Goal: Task Accomplishment & Management: Manage account settings

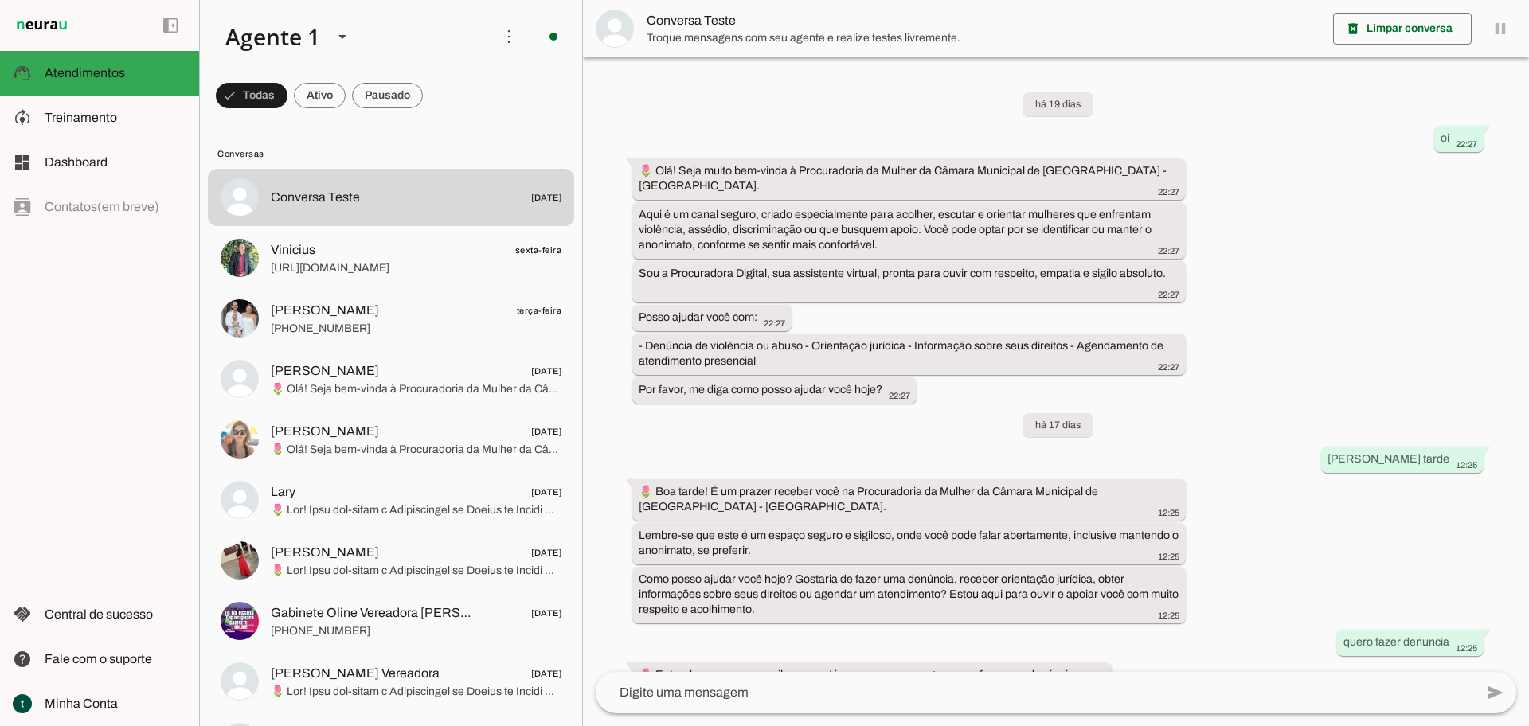
scroll to position [1725, 0]
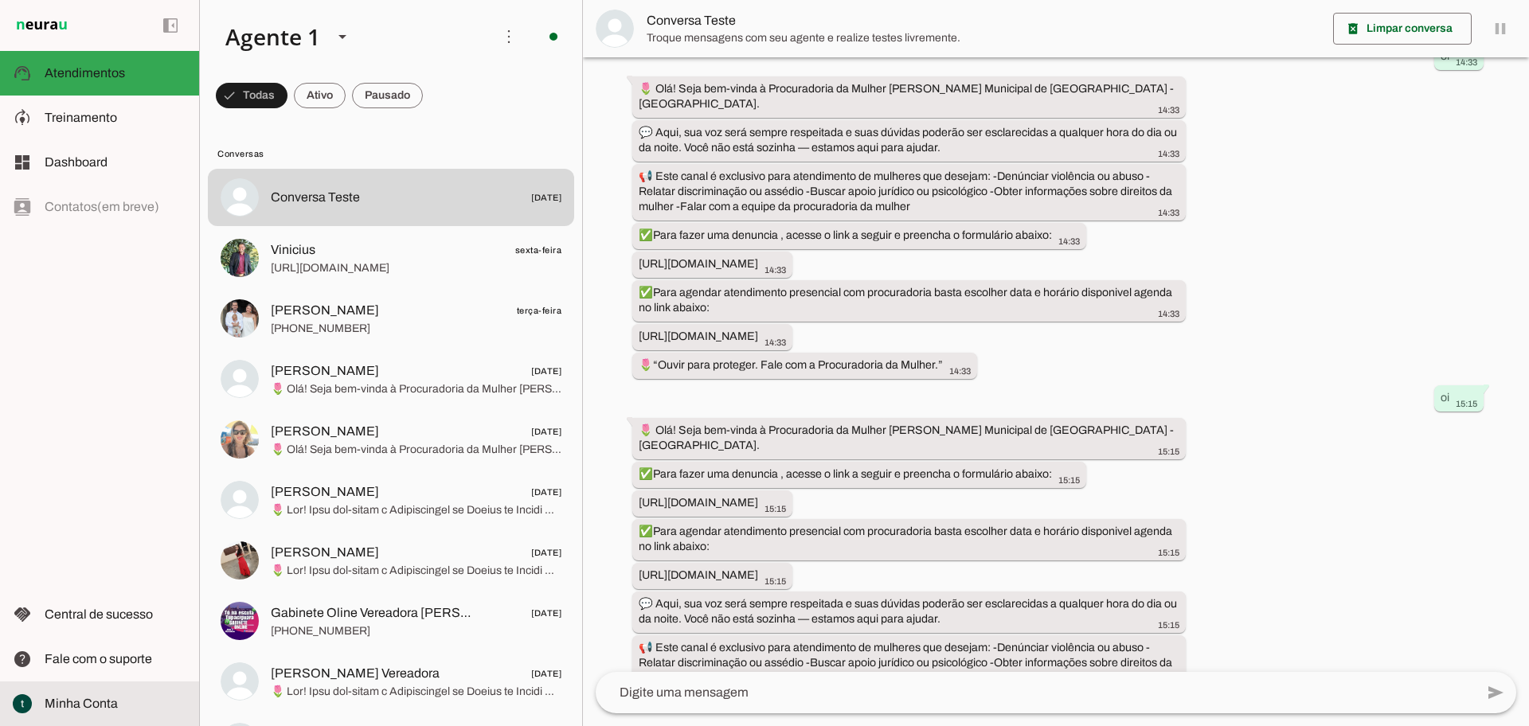
click at [84, 713] on slot at bounding box center [116, 703] width 142 height 19
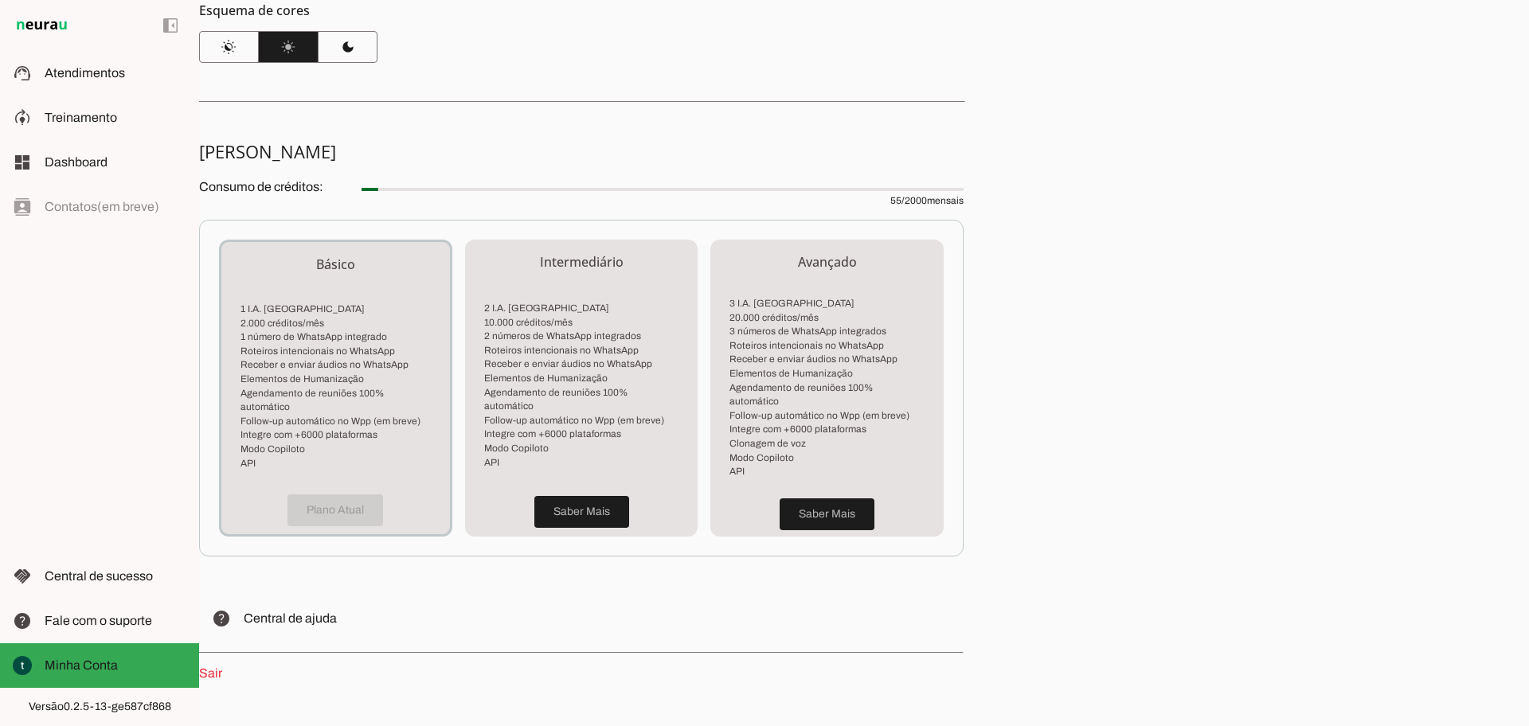
scroll to position [258, 0]
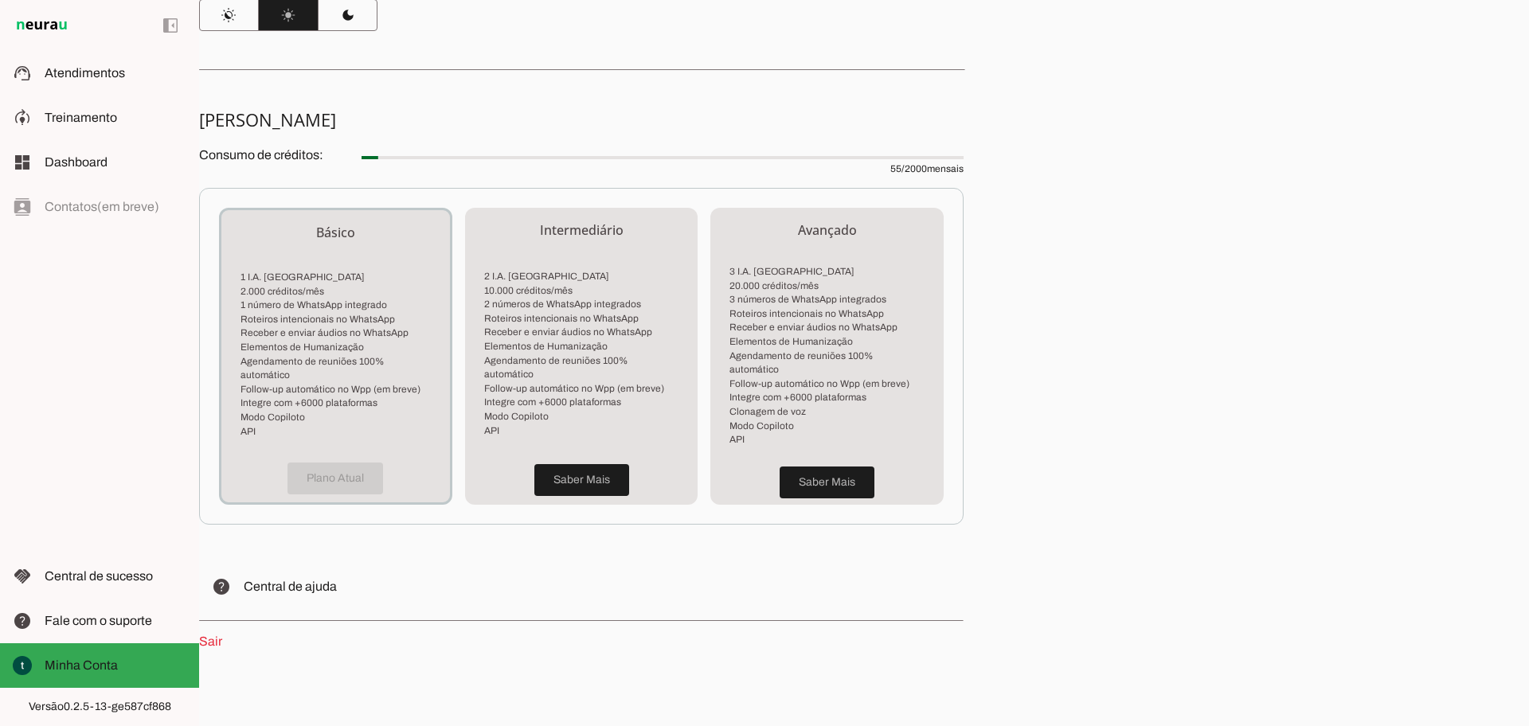
click at [221, 635] on link "Sair" at bounding box center [210, 642] width 23 height 14
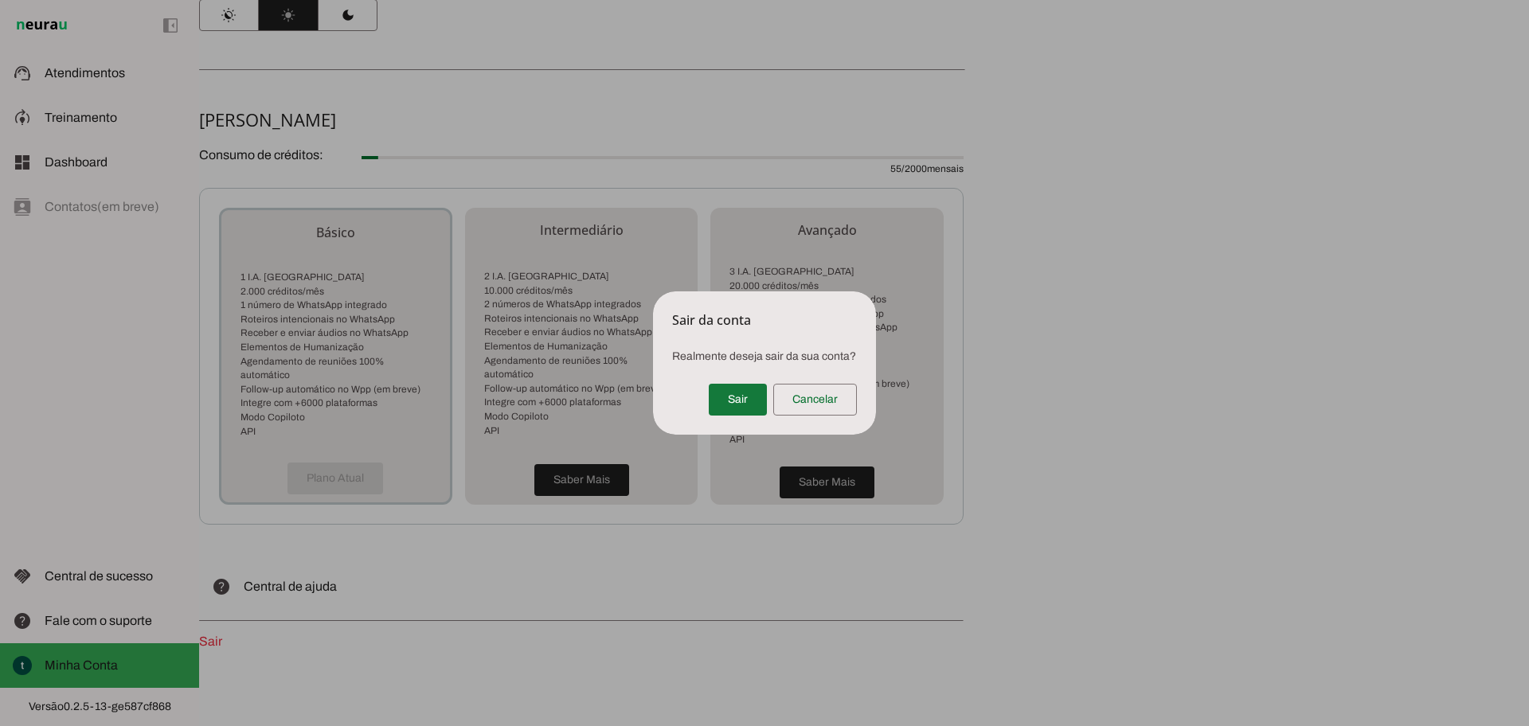
click at [729, 391] on span at bounding box center [738, 400] width 58 height 38
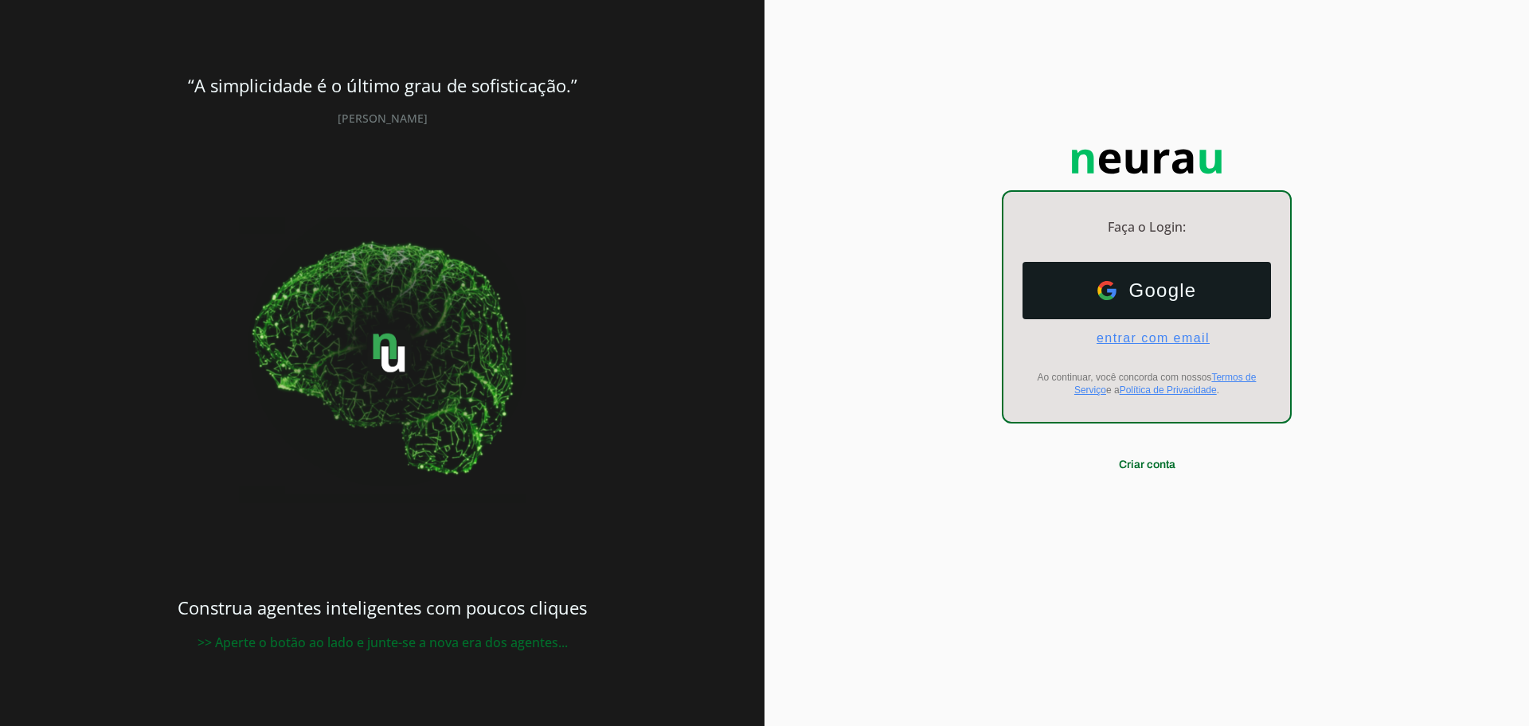
click at [1158, 336] on span "entrar com email" at bounding box center [1147, 338] width 126 height 14
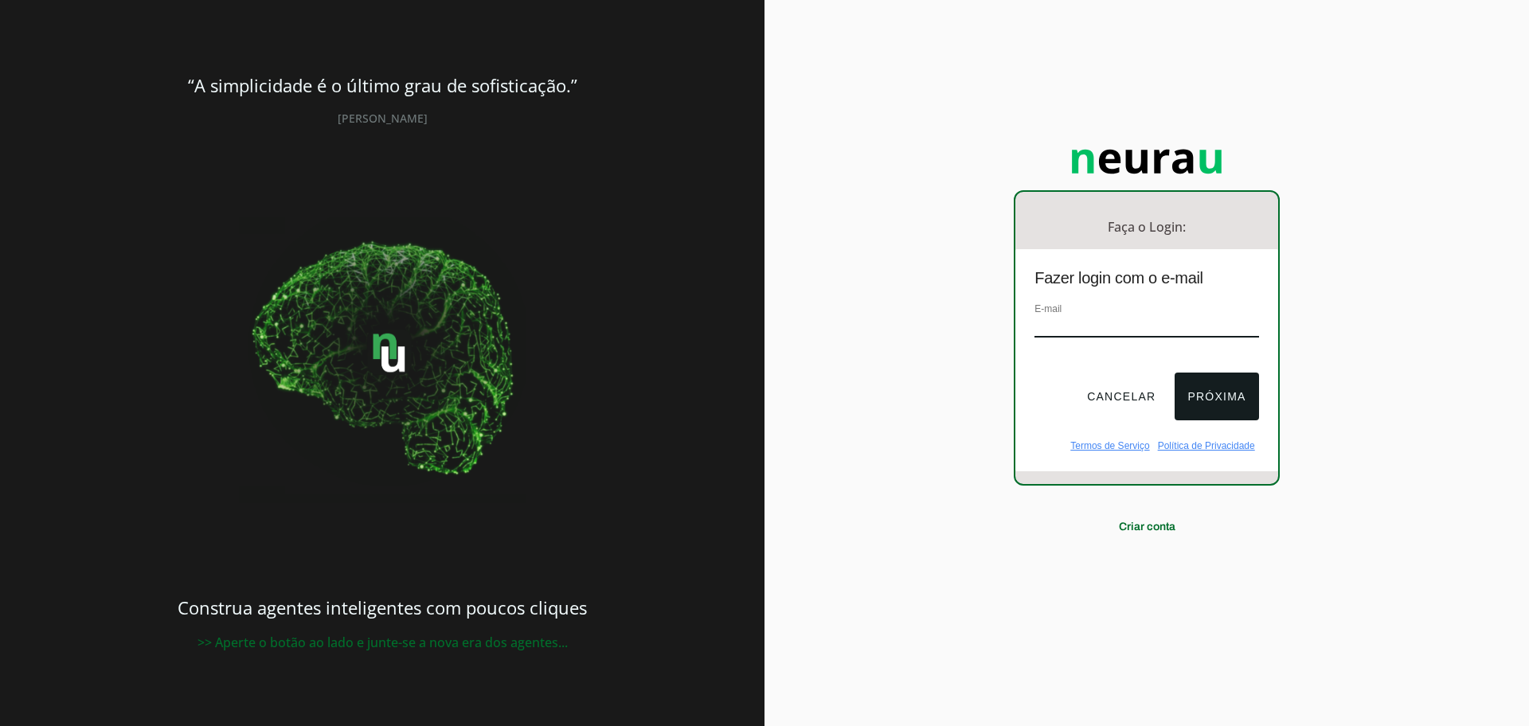
click at [1143, 316] on input "email" at bounding box center [1146, 326] width 224 height 21
type input "a"
type input "c"
type input "agentesdeiacoimbra@gmail.com"
click at [1191, 389] on button "Próxima" at bounding box center [1216, 397] width 84 height 48
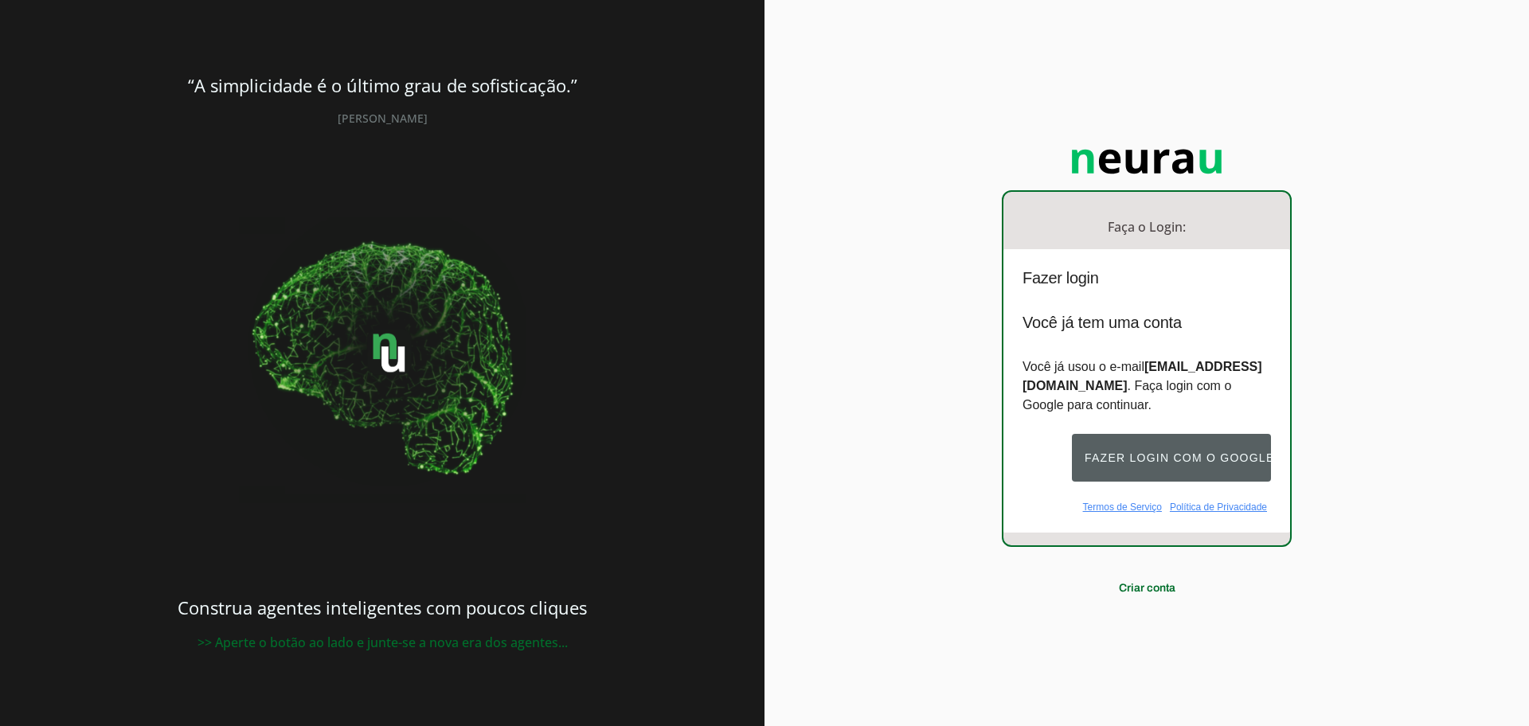
click at [1189, 456] on button "Fazer login com o Google" at bounding box center [1171, 458] width 199 height 48
